Goal: Check status

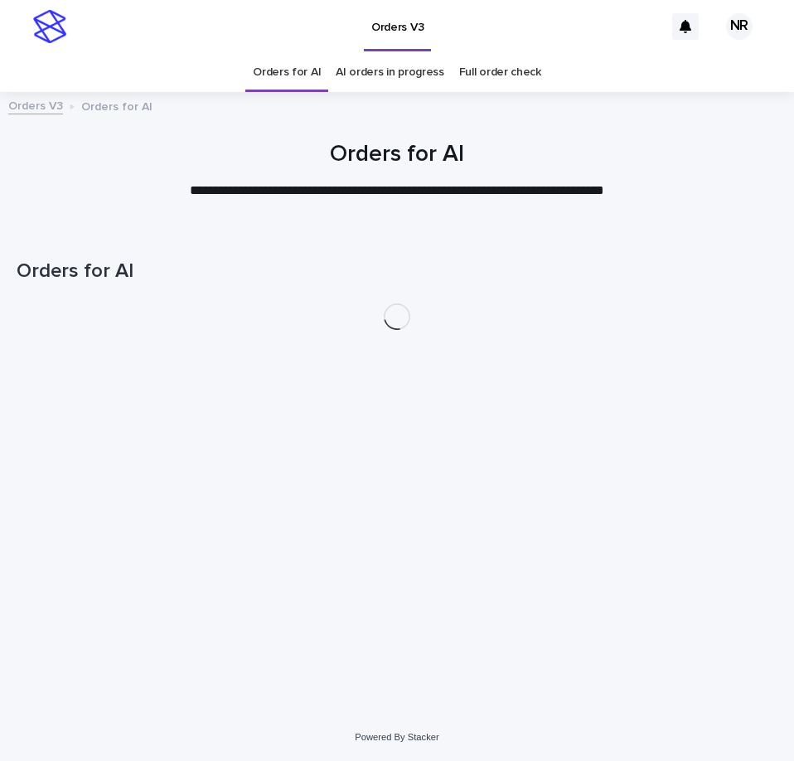
click at [371, 73] on link "AI orders in progress" at bounding box center [390, 72] width 109 height 39
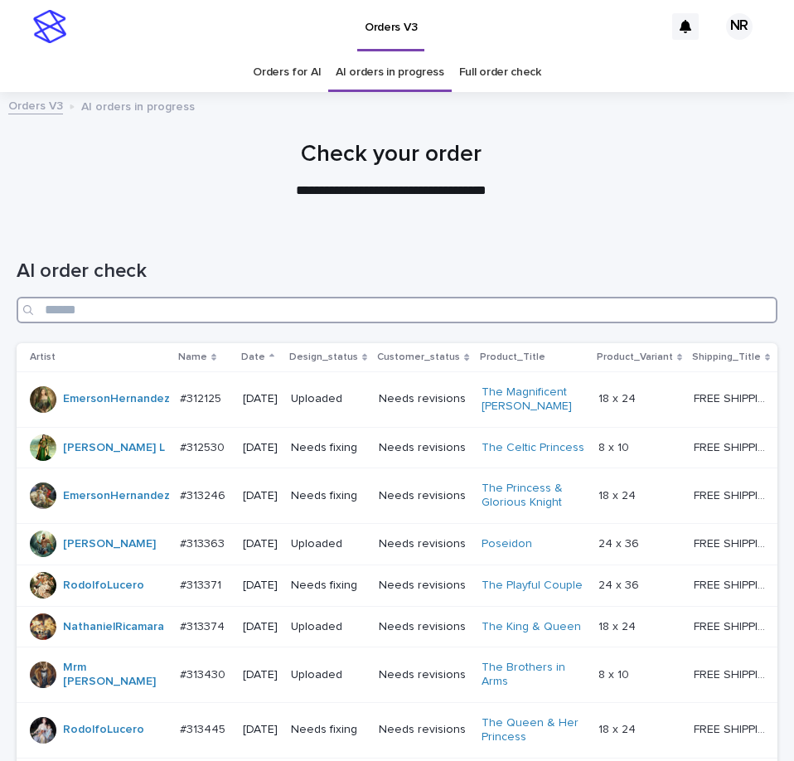
click at [619, 321] on input "Search" at bounding box center [397, 310] width 761 height 27
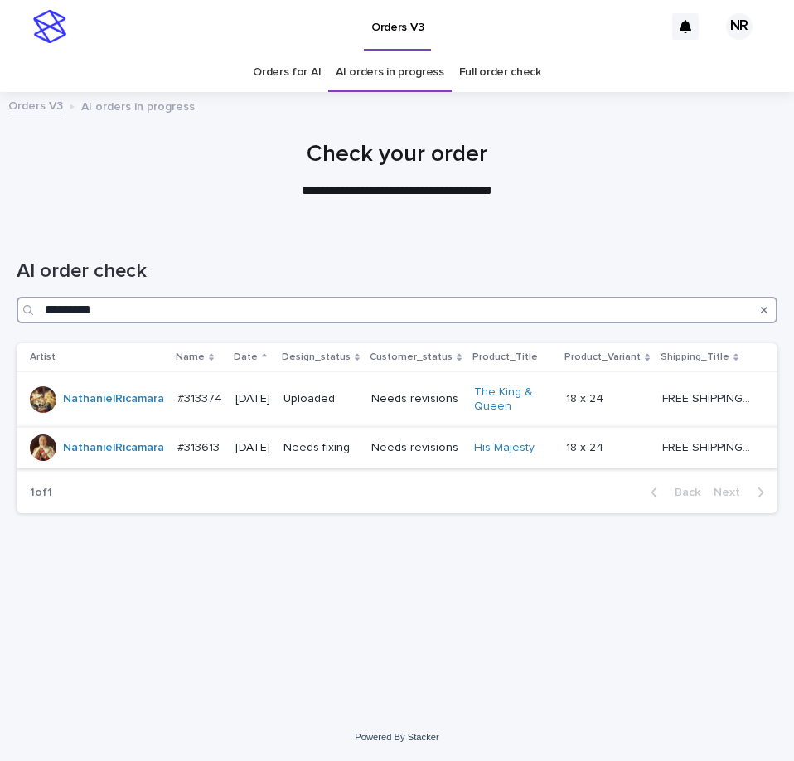
type input "*********"
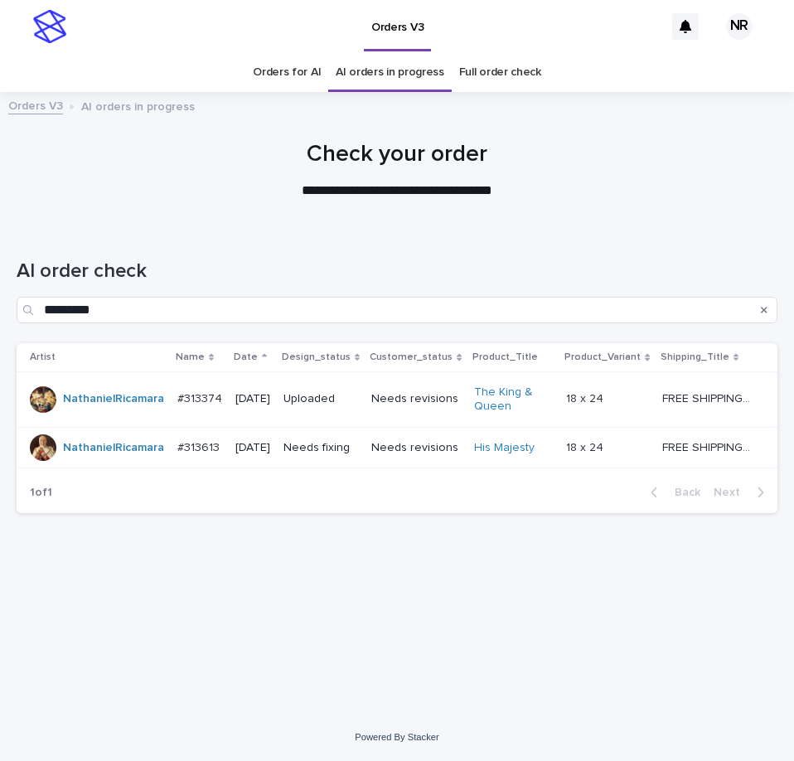
click at [688, 468] on td "FREE SHIPPING - preview in 1-2 business days, after your approval delivery will…" at bounding box center [717, 447] width 122 height 41
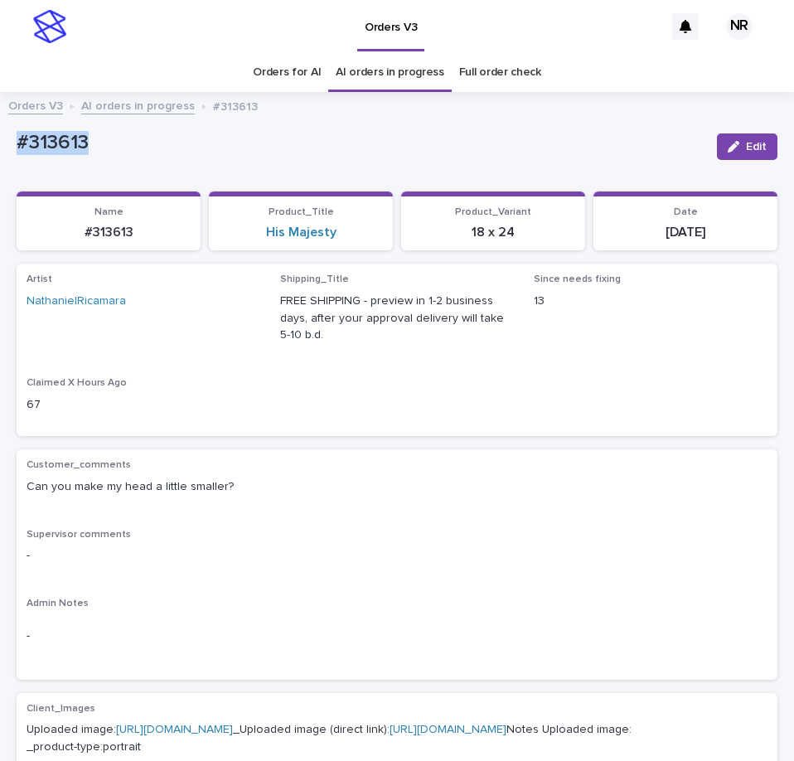
click at [0, 149] on html "Orders V3 NR Orders for AI AI orders in progress Full order check Orders V3 AI …" at bounding box center [397, 380] width 794 height 761
copy p "#313613"
